Goal: Find specific page/section: Find specific page/section

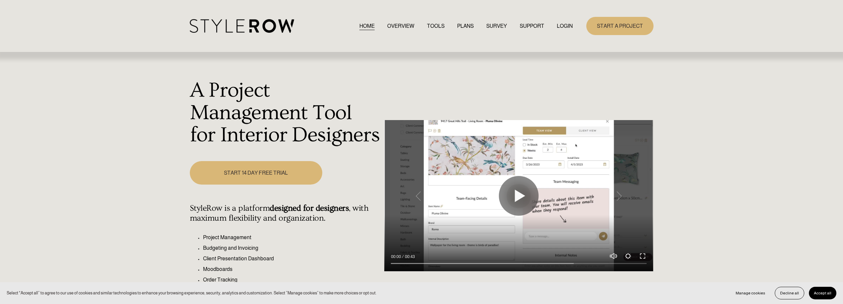
click at [564, 25] on link "LOGIN" at bounding box center [565, 26] width 16 height 9
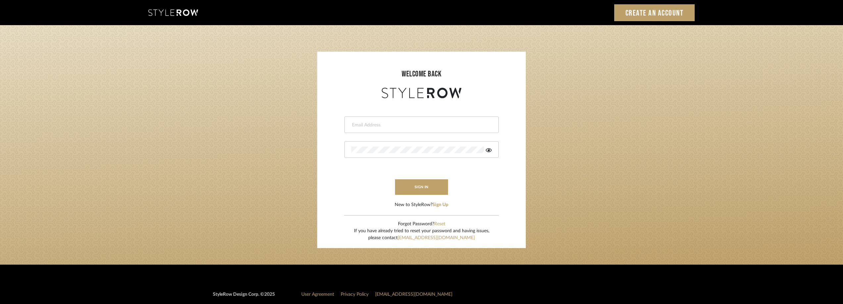
click at [384, 122] on input "email" at bounding box center [420, 125] width 139 height 7
type input "anela@studiodb.com"
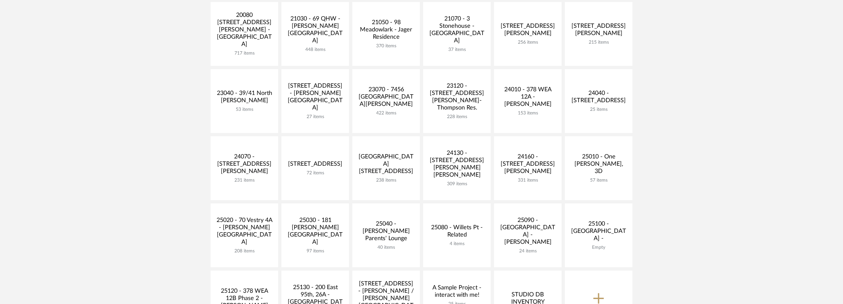
scroll to position [265, 0]
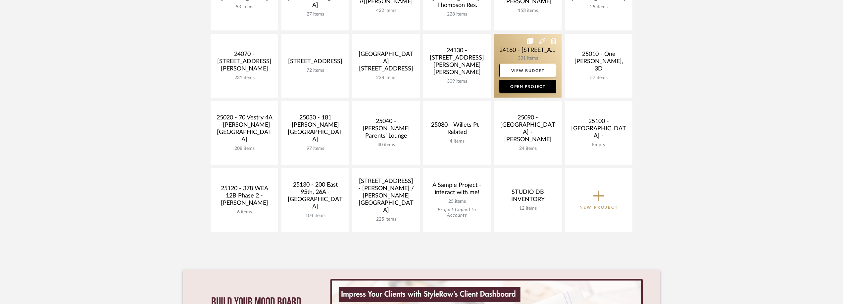
click at [510, 57] on link at bounding box center [528, 66] width 68 height 64
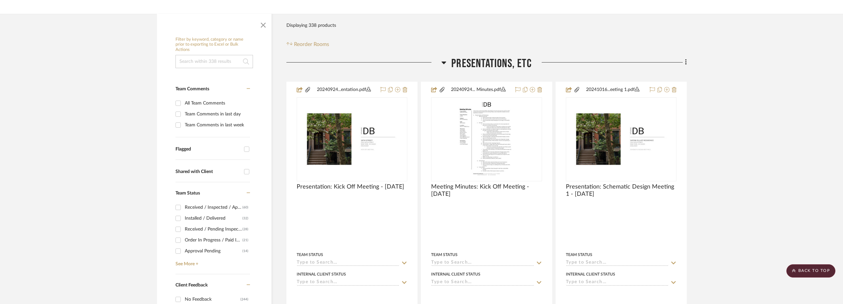
scroll to position [182, 0]
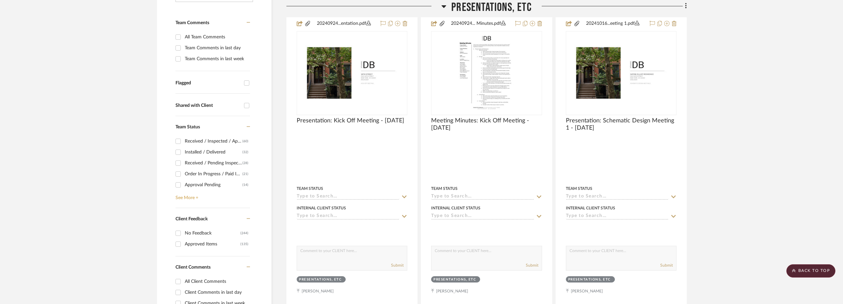
click at [185, 193] on link "See More +" at bounding box center [212, 195] width 76 height 11
click at [219, 168] on div "Received / Pending Inspection" at bounding box center [214, 163] width 58 height 11
click at [183, 168] on input "Received / Pending Inspection (28)" at bounding box center [178, 163] width 11 height 11
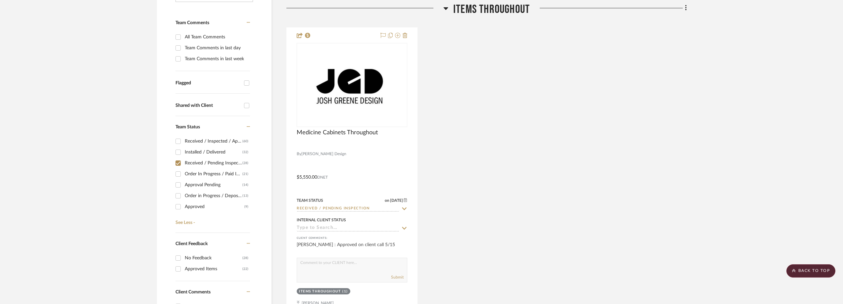
click at [215, 165] on div "Received / Pending Inspection" at bounding box center [214, 163] width 58 height 11
click at [183, 165] on input "Received / Pending Inspection (28)" at bounding box center [178, 163] width 11 height 11
checkbox input "false"
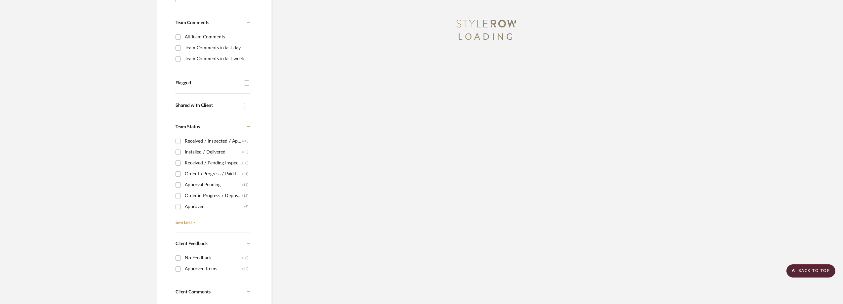
click at [217, 174] on div "Order In Progress / Paid In Full w/ Freight, No Balance due" at bounding box center [214, 174] width 58 height 11
click at [183, 174] on input "Order In Progress / Paid In Full w/ Freight, No Balance due (21)" at bounding box center [178, 174] width 11 height 11
checkbox input "true"
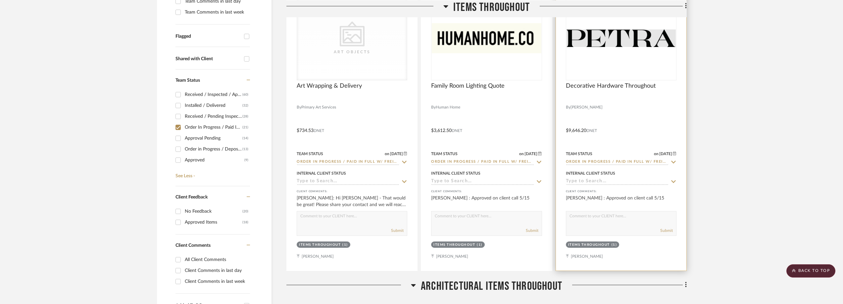
scroll to position [215, 0]
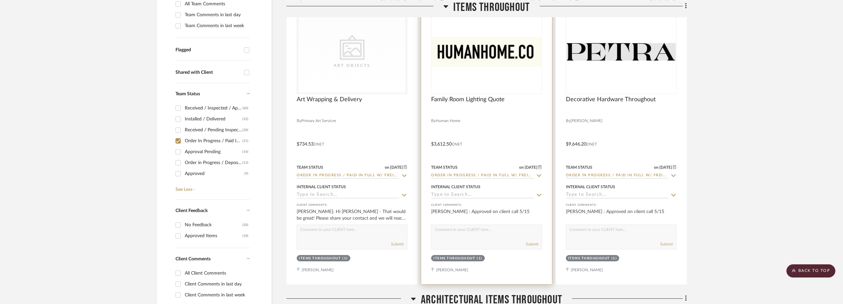
click at [508, 75] on div "0" at bounding box center [487, 51] width 110 height 83
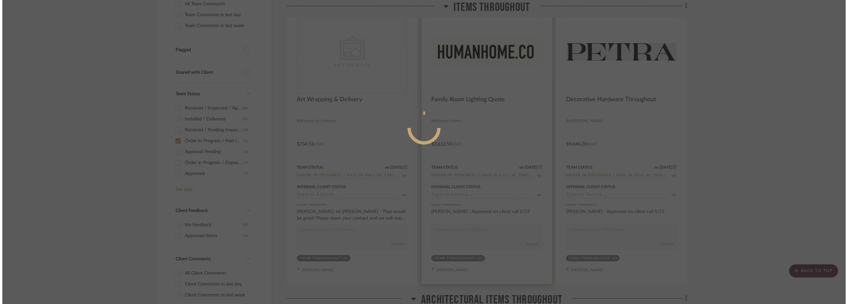
scroll to position [0, 0]
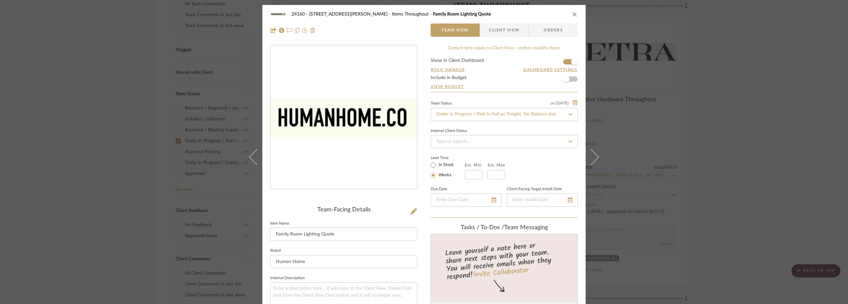
click at [756, 90] on div "24160 - 214 E 18th Street - Satow Elliot Items Throughout Family Room Lighting …" at bounding box center [424, 152] width 848 height 304
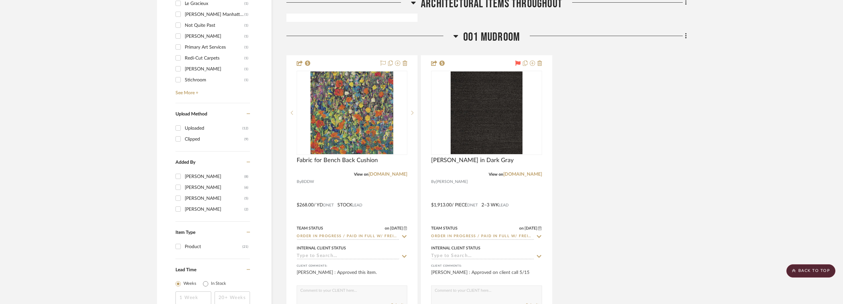
scroll to position [811, 0]
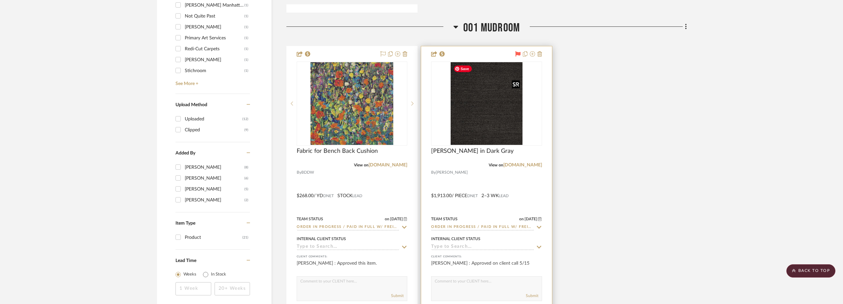
click at [502, 122] on img "0" at bounding box center [487, 103] width 72 height 83
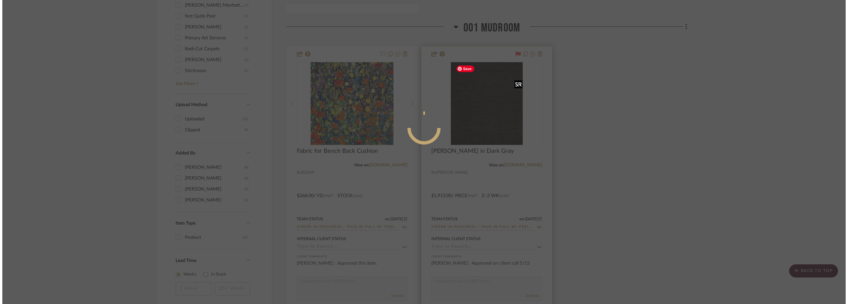
scroll to position [0, 0]
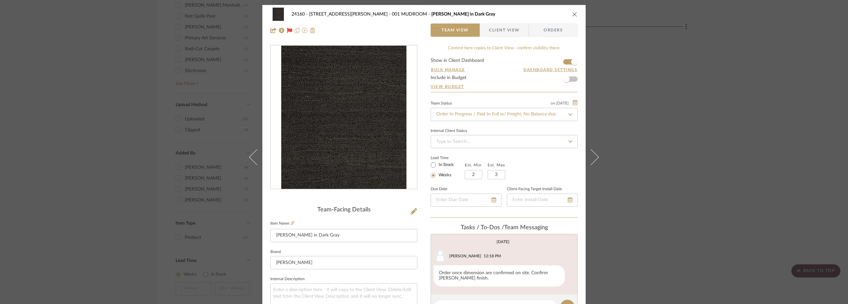
click at [684, 153] on div "24160 - 214 E 18th Street - Satow Elliot 001 MUDROOM Coco Matting in Dark Gray …" at bounding box center [424, 152] width 848 height 304
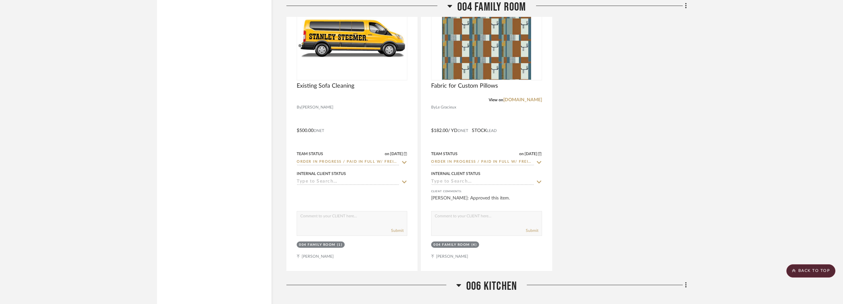
scroll to position [1209, 0]
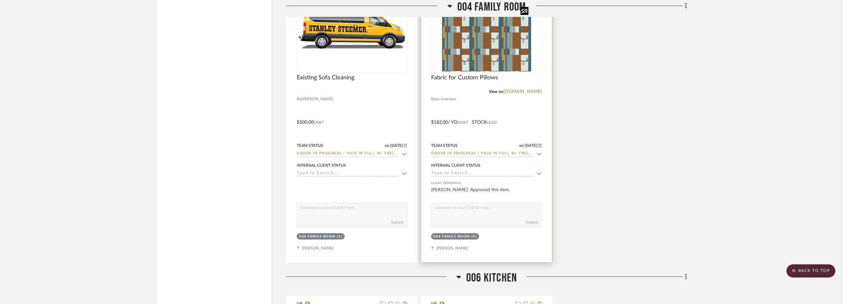
click at [0, 0] on img at bounding box center [0, 0] width 0 height 0
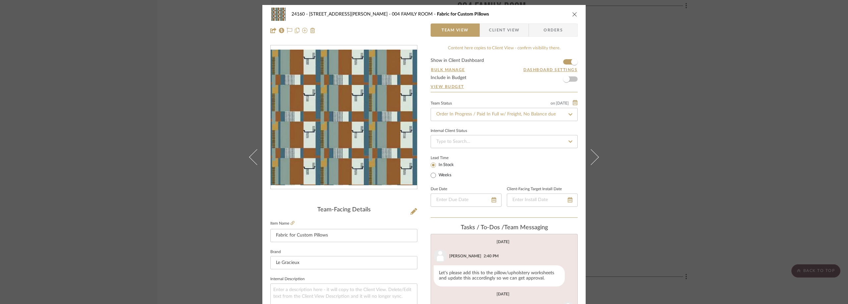
scroll to position [66, 0]
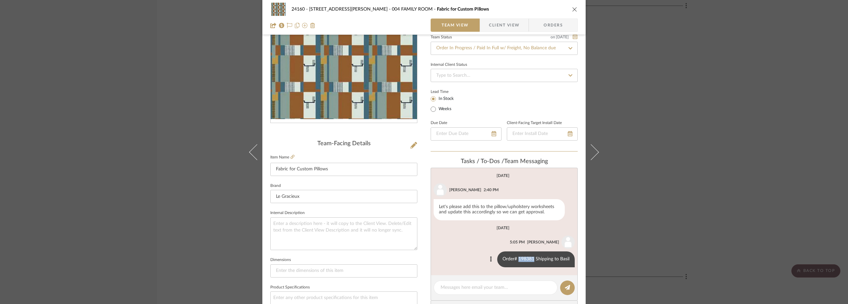
drag, startPoint x: 532, startPoint y: 259, endPoint x: 517, endPoint y: 260, distance: 14.9
click at [517, 260] on div "Order# 198381 Shipping to Basil" at bounding box center [535, 260] width 77 height 16
copy div "198381"
click at [714, 142] on div "24160 - 214 E 18th Street - Satow Elliot 004 FAMILY ROOM Fabric for Custom Pill…" at bounding box center [424, 152] width 848 height 304
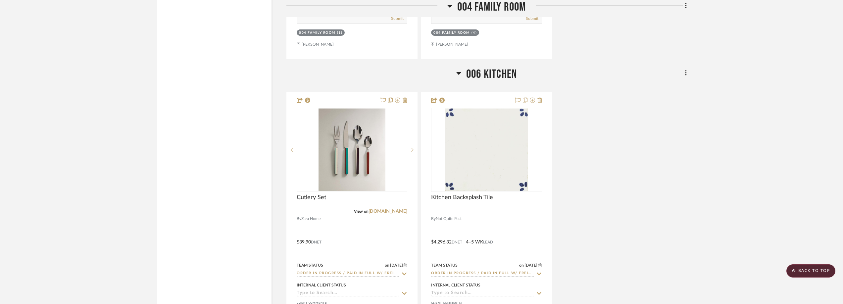
scroll to position [1441, 0]
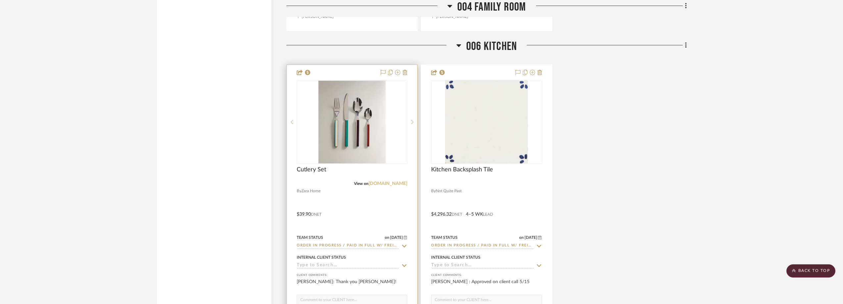
click at [384, 185] on link "zarahome.com" at bounding box center [388, 183] width 39 height 5
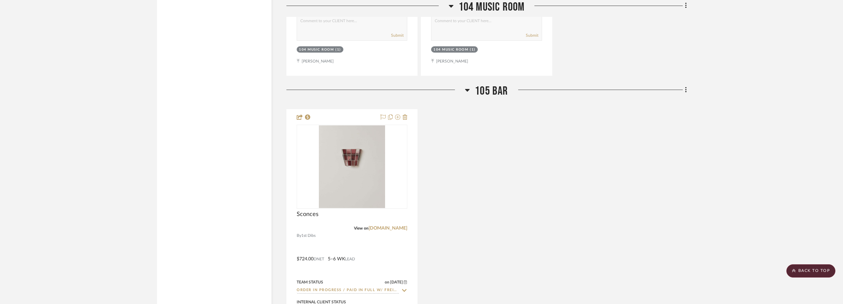
scroll to position [2533, 0]
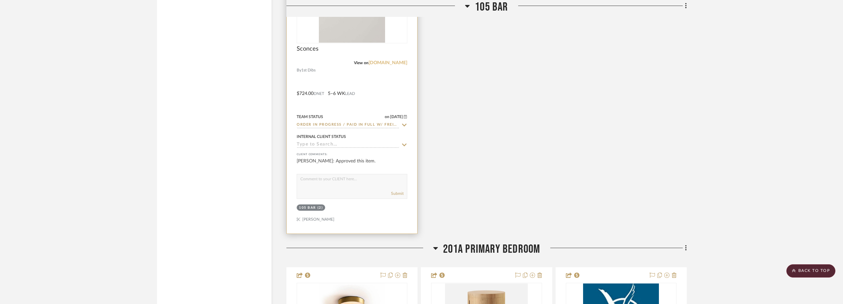
click at [391, 62] on link "1stdibs.com" at bounding box center [388, 63] width 39 height 5
click at [366, 40] on img "0" at bounding box center [352, 1] width 66 height 83
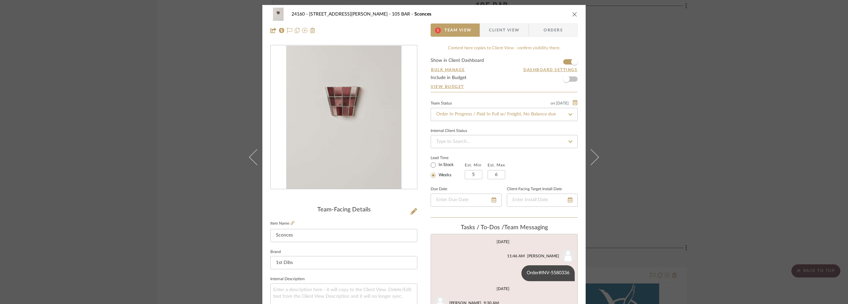
scroll to position [25, 0]
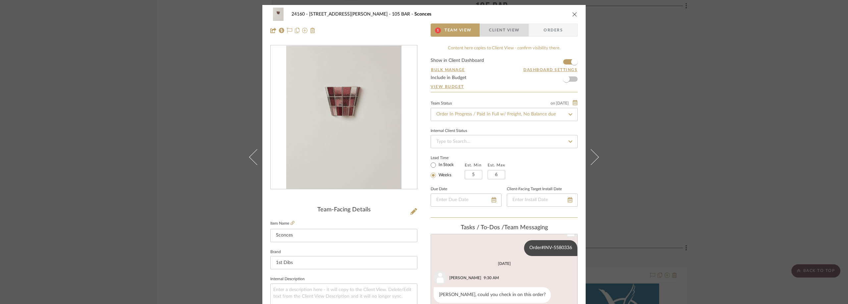
click at [498, 35] on span "Client View" at bounding box center [504, 30] width 30 height 13
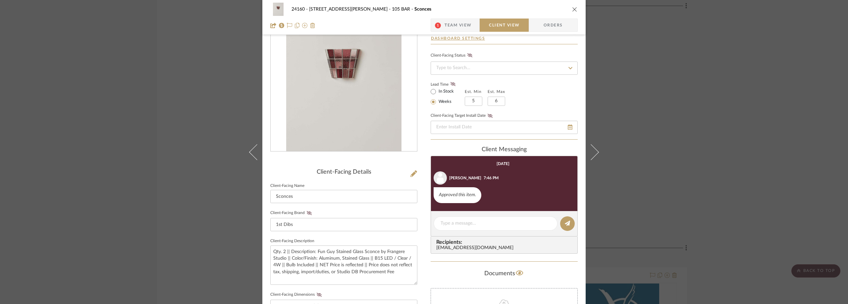
scroll to position [66, 0]
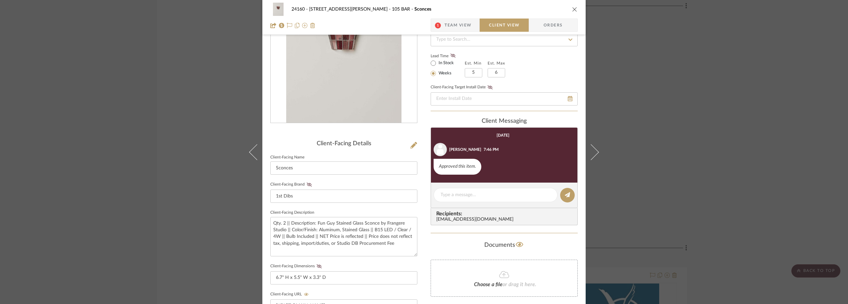
click at [710, 179] on div "24160 - 214 E 18th Street - Satow Elliot 105 BAR Sconces 1 Team View Client Vie…" at bounding box center [424, 152] width 848 height 304
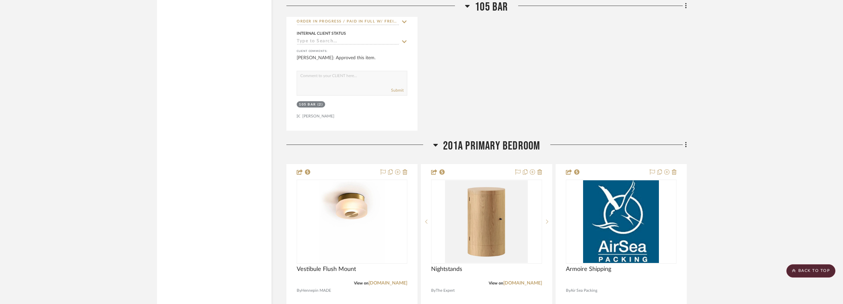
scroll to position [2765, 0]
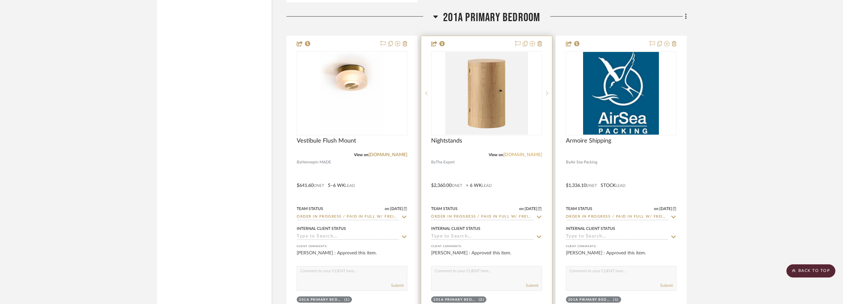
click at [525, 156] on link "theexpert.com" at bounding box center [522, 155] width 39 height 5
click at [493, 95] on img "0" at bounding box center [486, 93] width 83 height 83
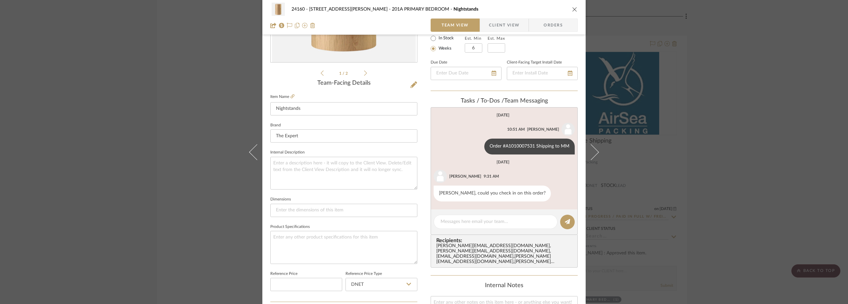
scroll to position [132, 0]
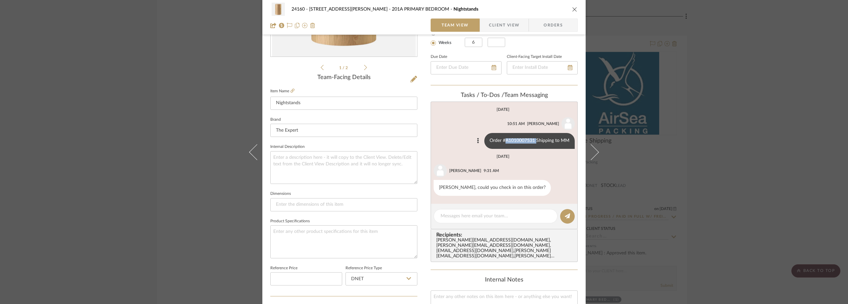
drag, startPoint x: 534, startPoint y: 141, endPoint x: 504, endPoint y: 140, distance: 29.5
click at [504, 140] on div "Order #A1010007531 Shipping to MM" at bounding box center [529, 141] width 90 height 16
copy div "A1010007531"
click at [147, 131] on div "24160 - 214 E 18th Street - Satow Elliot 201A PRIMARY BEDROOM Nightstands Team …" at bounding box center [424, 152] width 848 height 304
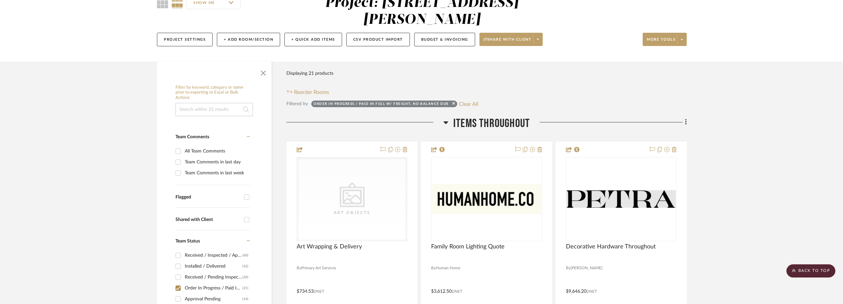
scroll to position [0, 0]
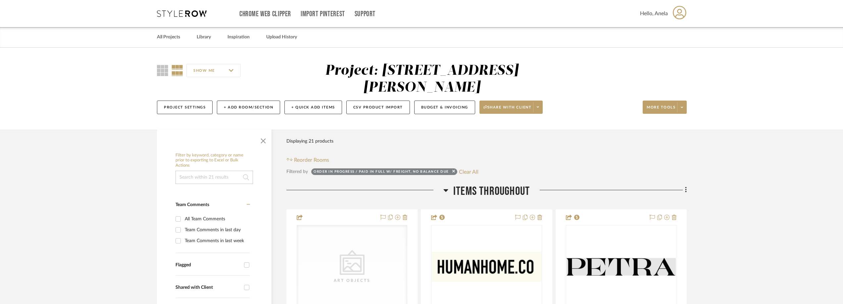
click at [184, 15] on icon at bounding box center [182, 13] width 50 height 7
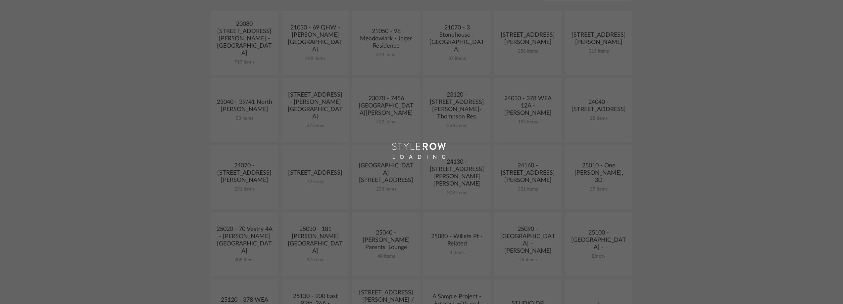
scroll to position [166, 0]
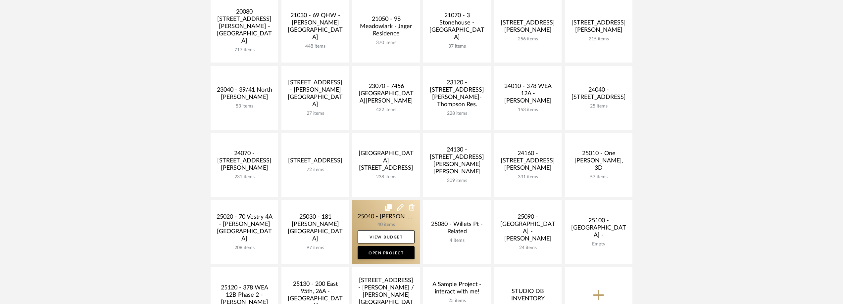
click at [376, 214] on link at bounding box center [386, 232] width 68 height 64
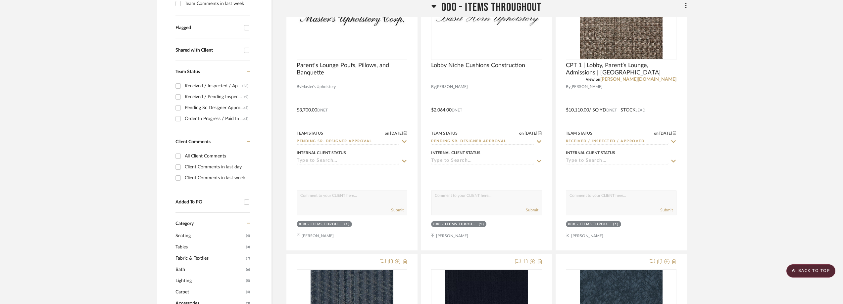
scroll to position [431, 0]
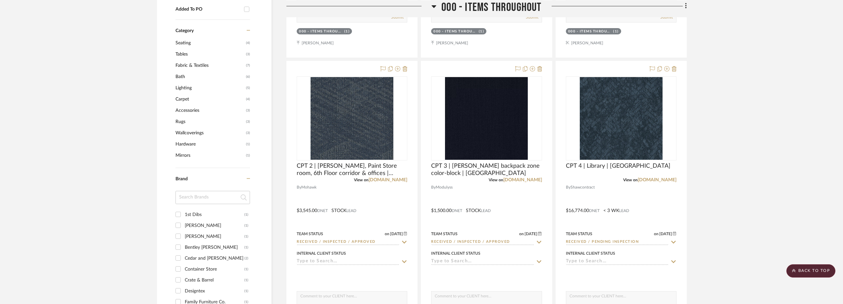
click at [211, 199] on input at bounding box center [213, 197] width 75 height 13
type input "fine"
click at [219, 219] on div "Fine Linens" at bounding box center [215, 215] width 60 height 11
click at [183, 219] on input "Fine Linens (1)" at bounding box center [178, 214] width 11 height 11
checkbox input "true"
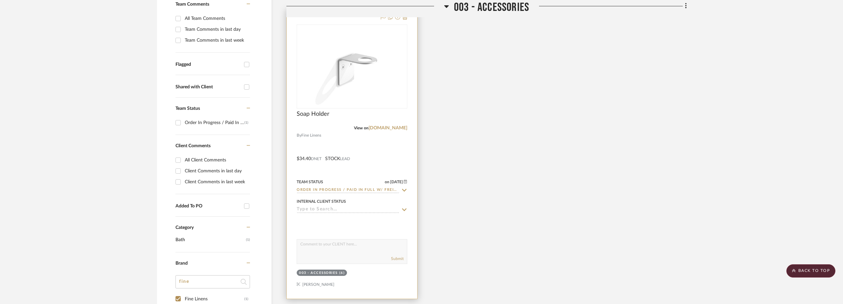
scroll to position [133, 0]
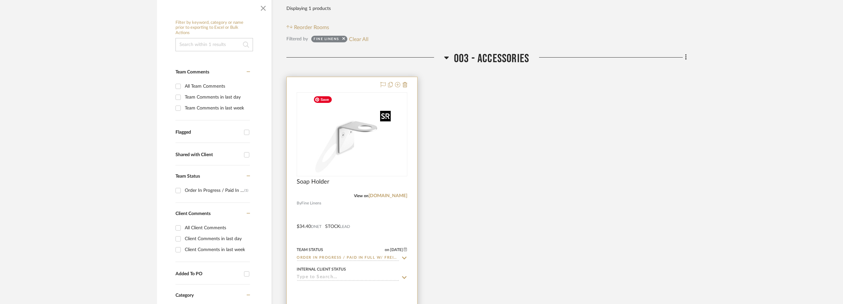
click at [370, 153] on img "0" at bounding box center [352, 134] width 83 height 83
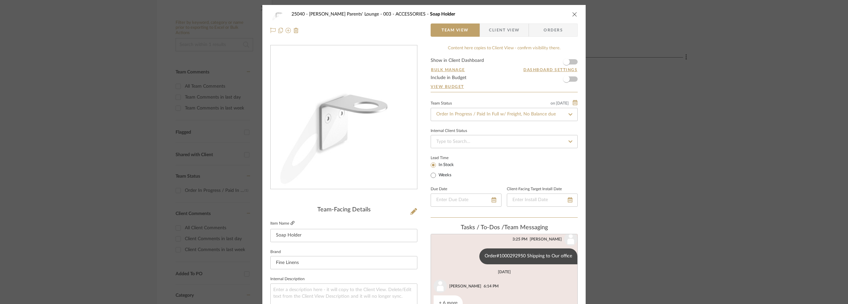
click at [290, 222] on icon at bounding box center [292, 223] width 4 height 4
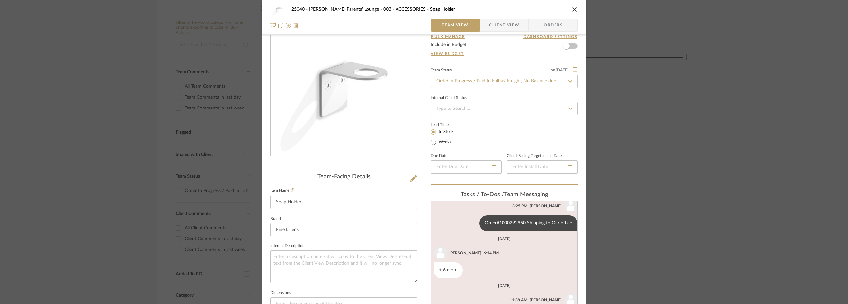
scroll to position [166, 0]
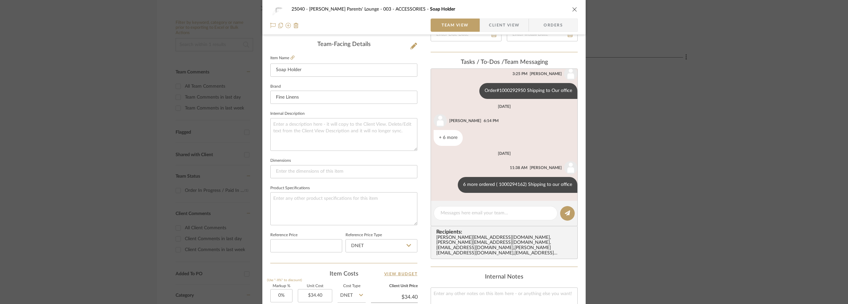
click at [480, 19] on mat-button-toggle "Client View" at bounding box center [504, 25] width 49 height 13
click at [482, 21] on span "button" at bounding box center [484, 25] width 9 height 13
